Goal: Information Seeking & Learning: Learn about a topic

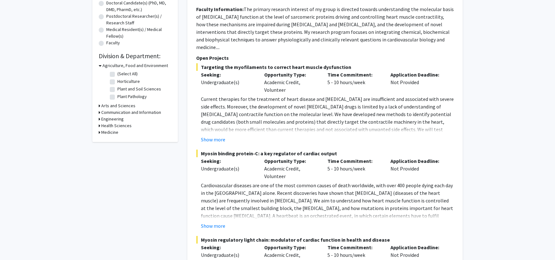
scroll to position [158, 0]
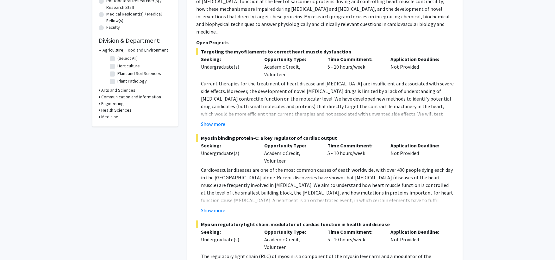
click at [111, 117] on h3 "Medicine" at bounding box center [109, 117] width 17 height 7
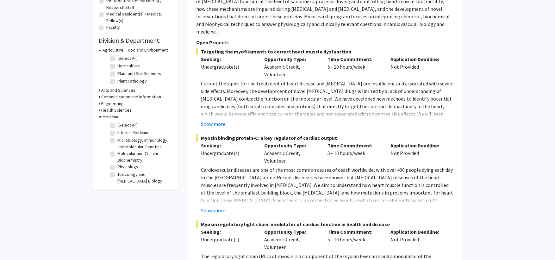
click at [124, 127] on label "(Select All)" at bounding box center [127, 125] width 20 height 7
click at [122, 126] on input "(Select All)" at bounding box center [119, 124] width 4 height 4
checkbox input "true"
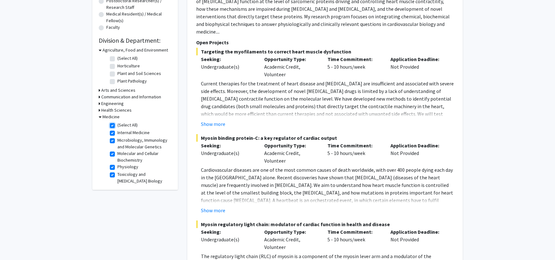
checkbox input "true"
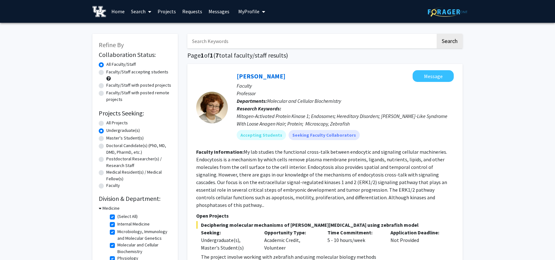
click at [120, 123] on label "All Projects" at bounding box center [117, 123] width 22 height 7
click at [110, 123] on input "All Projects" at bounding box center [108, 122] width 4 height 4
radio input "true"
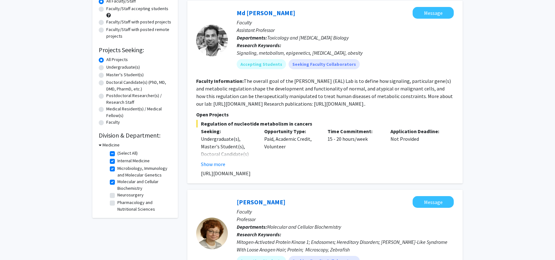
scroll to position [30, 0]
click at [123, 193] on label "Physiology" at bounding box center [127, 192] width 21 height 7
click at [122, 193] on input "Physiology" at bounding box center [119, 191] width 4 height 4
checkbox input "false"
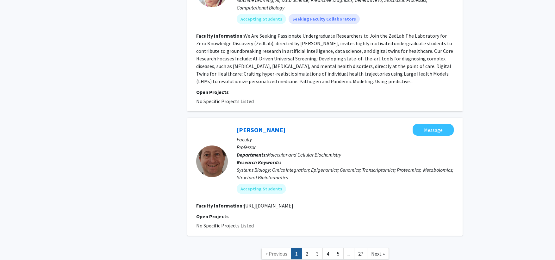
scroll to position [2002, 0]
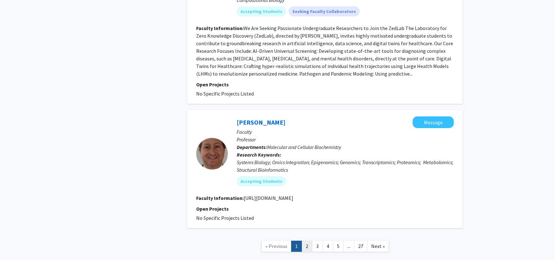
click at [308, 241] on link "2" at bounding box center [307, 246] width 11 height 11
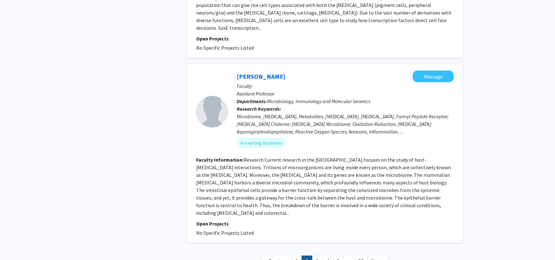
scroll to position [1425, 0]
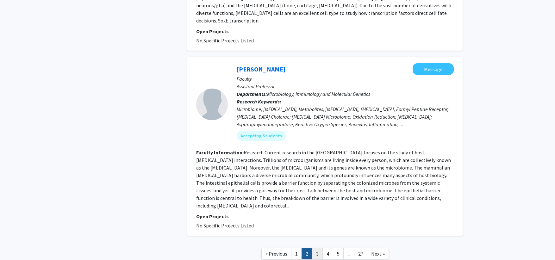
click at [318, 248] on link "3" at bounding box center [317, 253] width 11 height 11
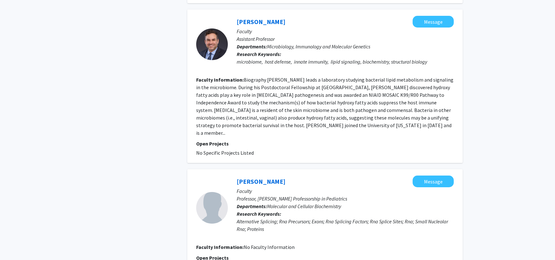
scroll to position [1044, 0]
